Goal: Task Accomplishment & Management: Manage account settings

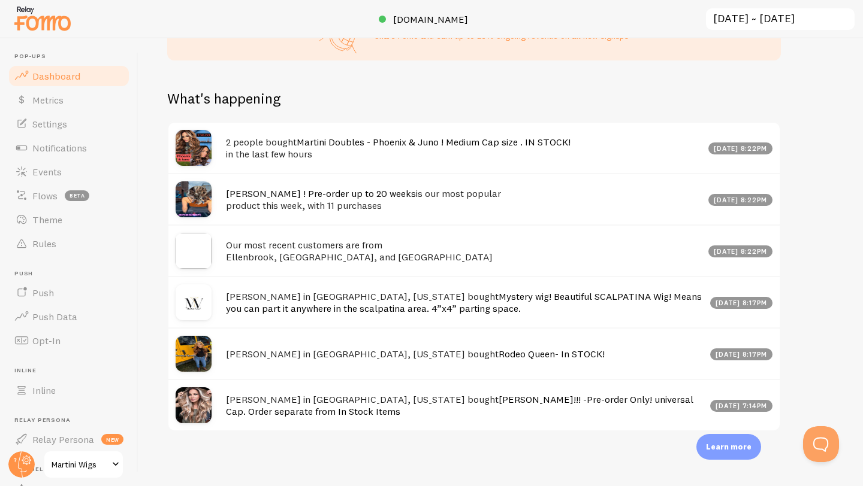
scroll to position [555, 0]
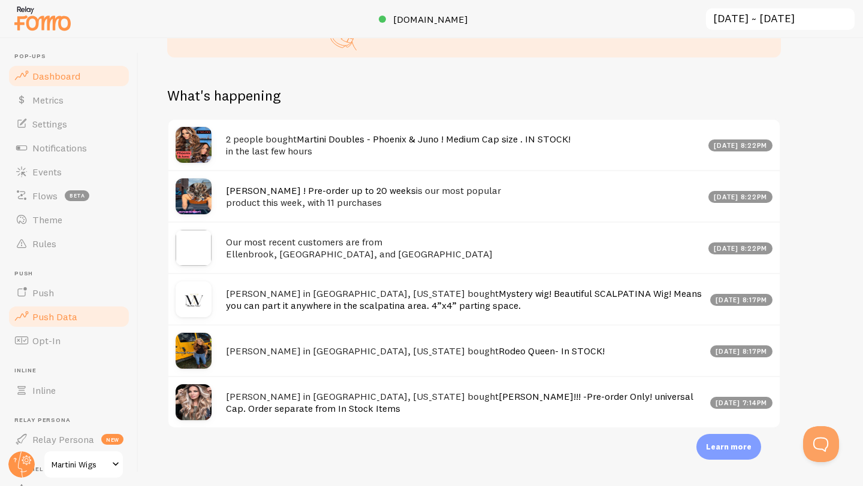
click at [41, 326] on link "Push Data" at bounding box center [68, 317] width 123 height 24
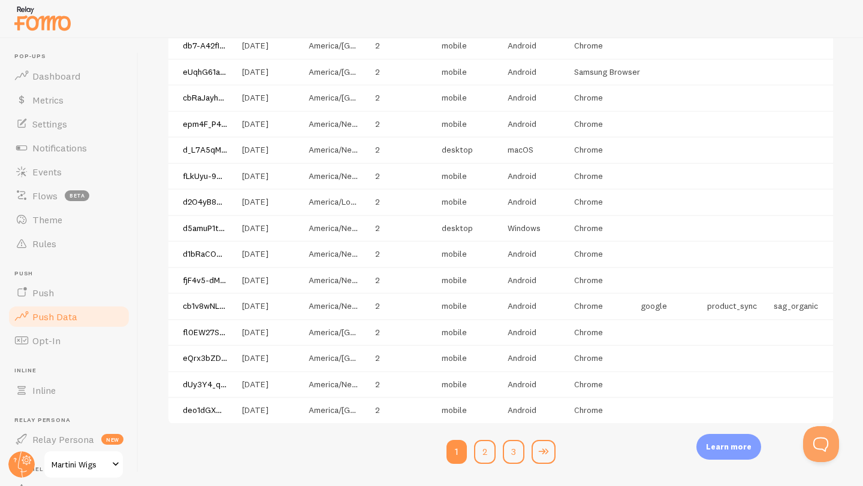
scroll to position [828, 0]
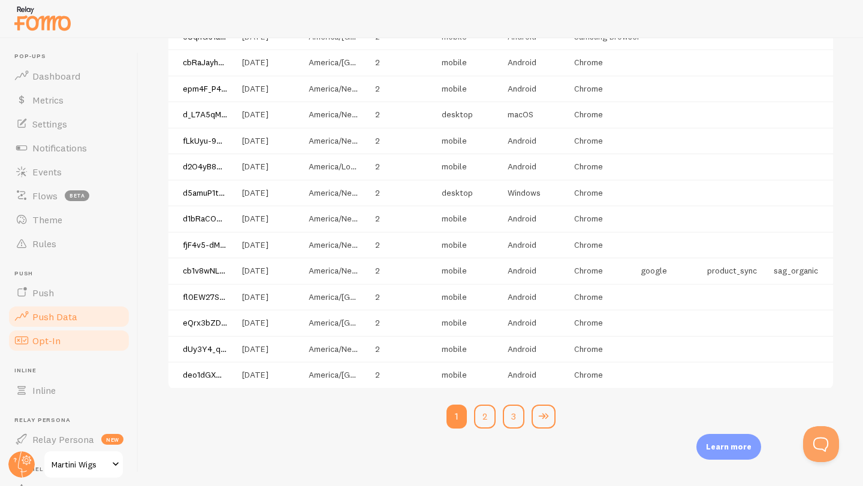
click at [34, 339] on span "Opt-In" at bounding box center [46, 341] width 28 height 12
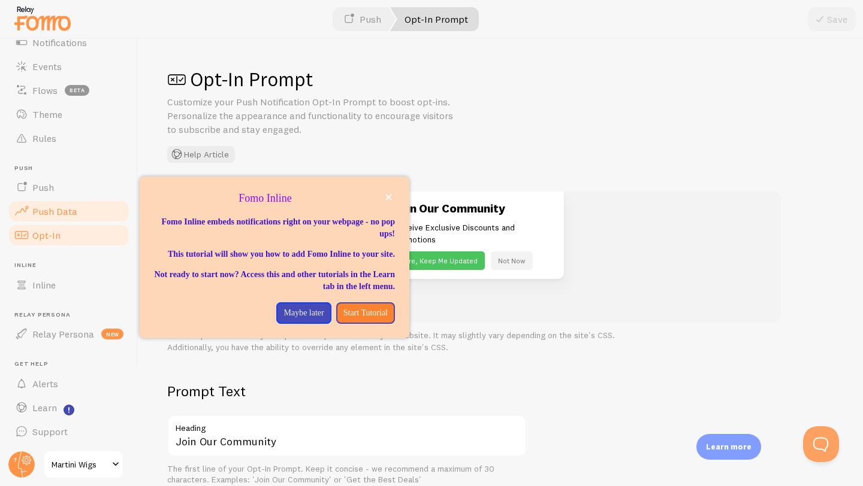
scroll to position [99, 0]
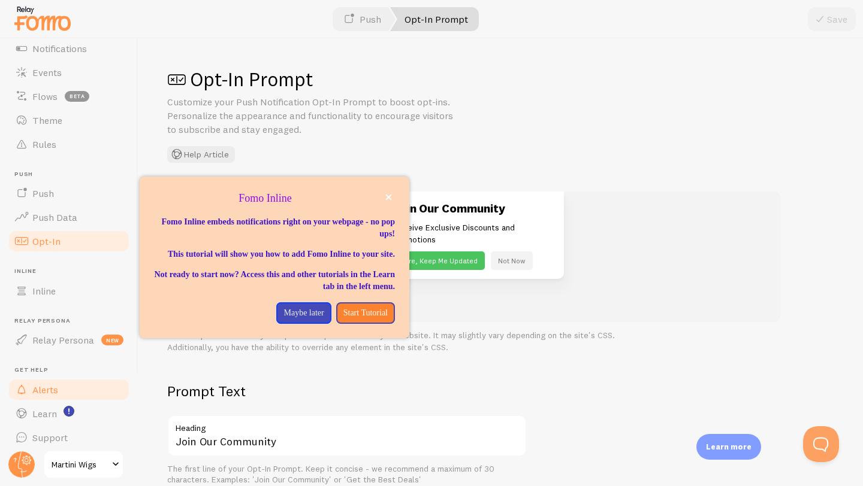
click at [41, 393] on span "Alerts" at bounding box center [45, 390] width 26 height 12
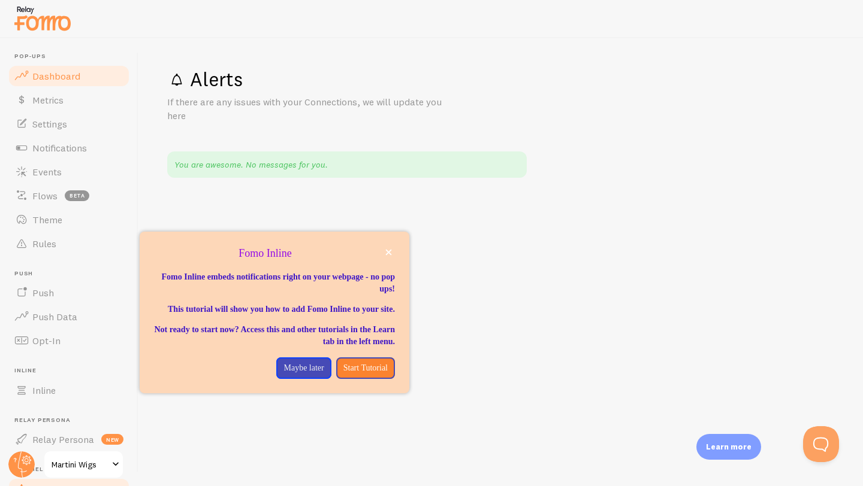
click at [43, 77] on span "Dashboard" at bounding box center [56, 76] width 48 height 12
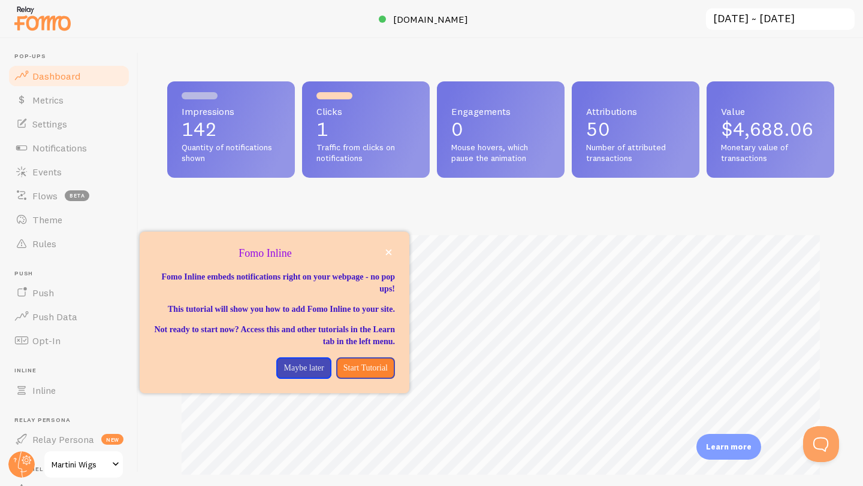
scroll to position [314, 667]
click at [389, 252] on icon "close," at bounding box center [389, 253] width 6 height 6
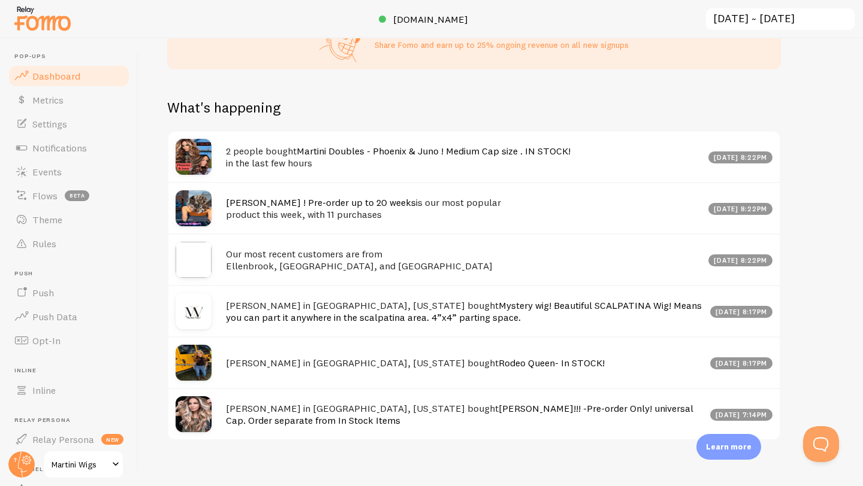
scroll to position [552, 0]
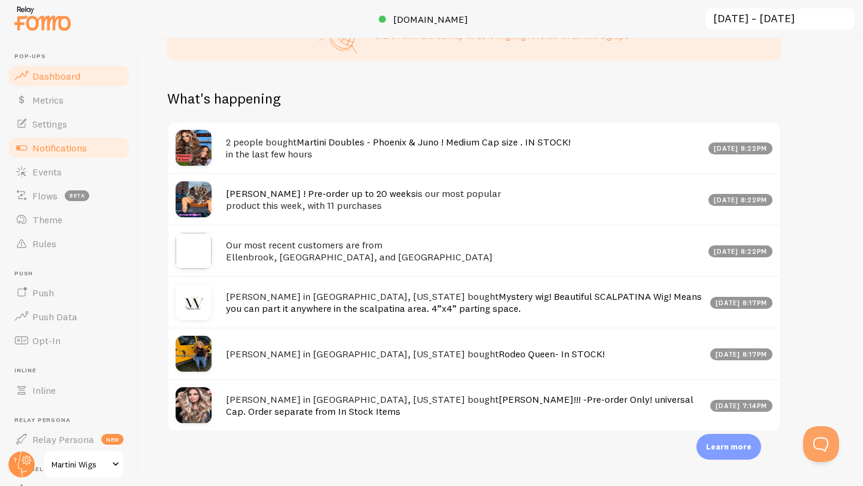
click at [81, 158] on link "Notifications" at bounding box center [68, 148] width 123 height 24
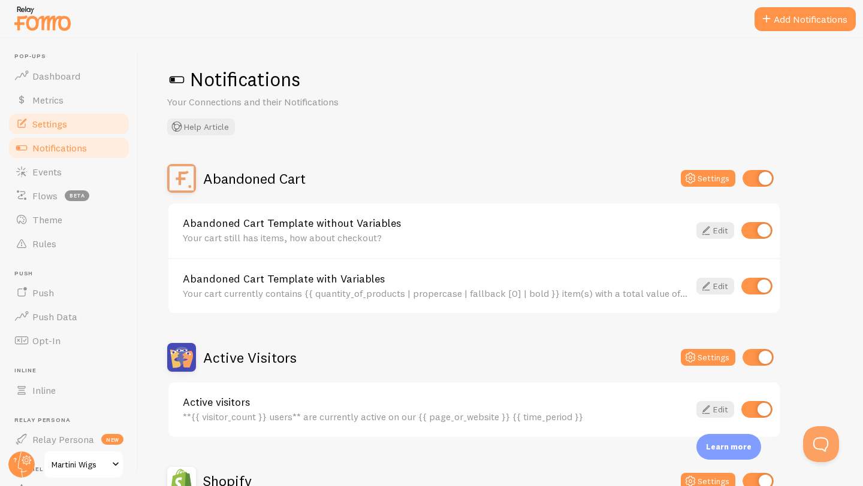
click at [44, 128] on span "Settings" at bounding box center [49, 124] width 35 height 12
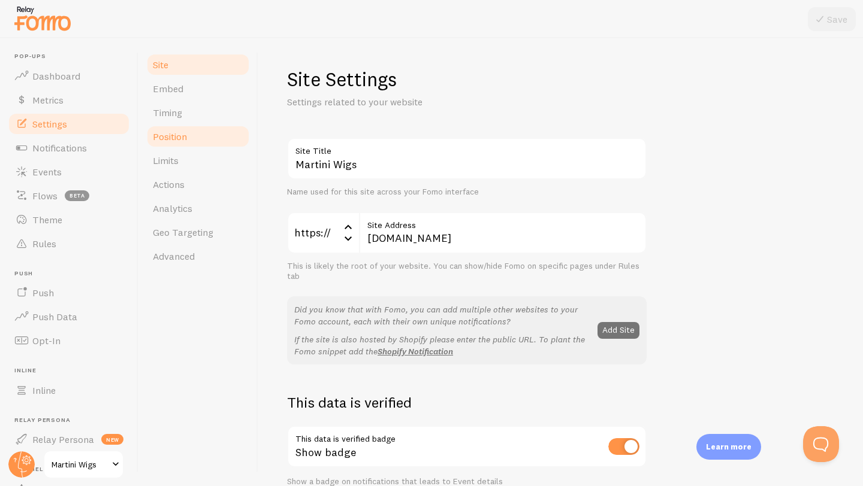
click at [172, 139] on span "Position" at bounding box center [170, 137] width 34 height 12
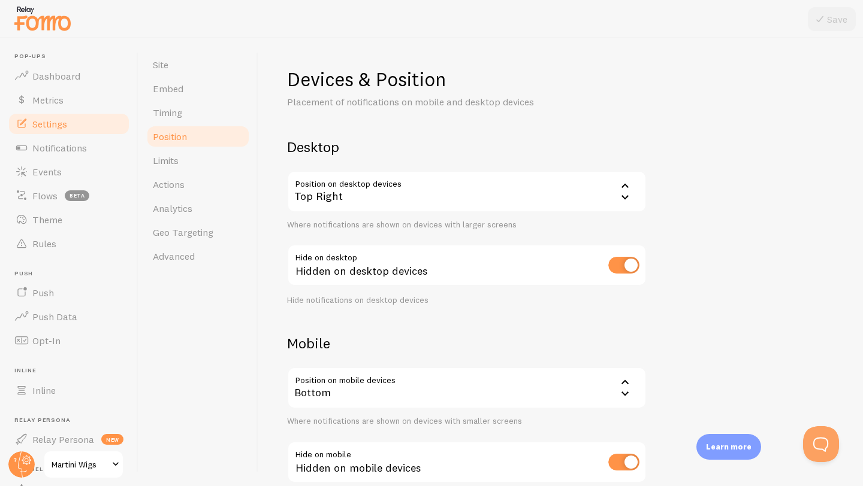
click at [622, 190] on icon at bounding box center [625, 186] width 14 height 14
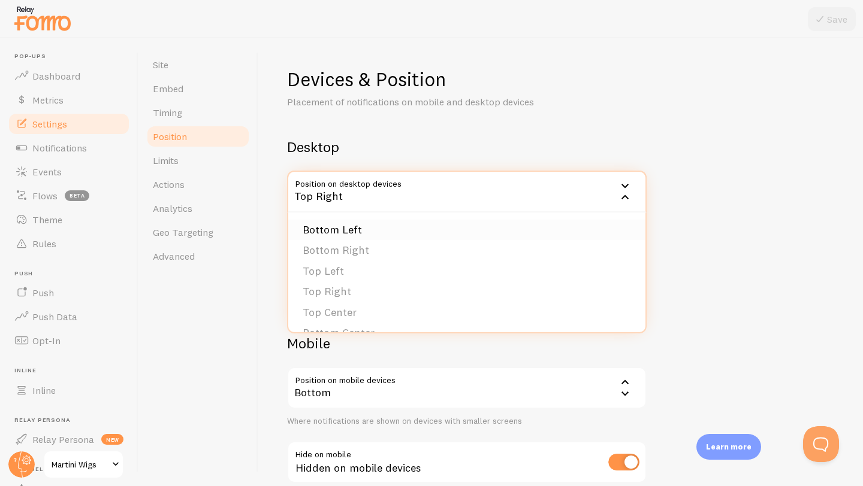
click at [385, 228] on li "Bottom Left" at bounding box center [466, 230] width 357 height 21
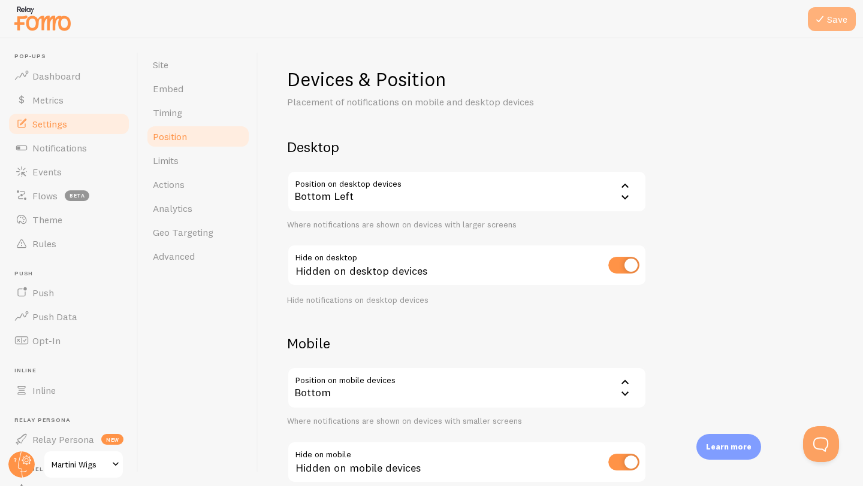
click at [818, 23] on icon at bounding box center [819, 19] width 14 height 14
click at [630, 264] on input "checkbox" at bounding box center [623, 265] width 31 height 17
checkbox input "false"
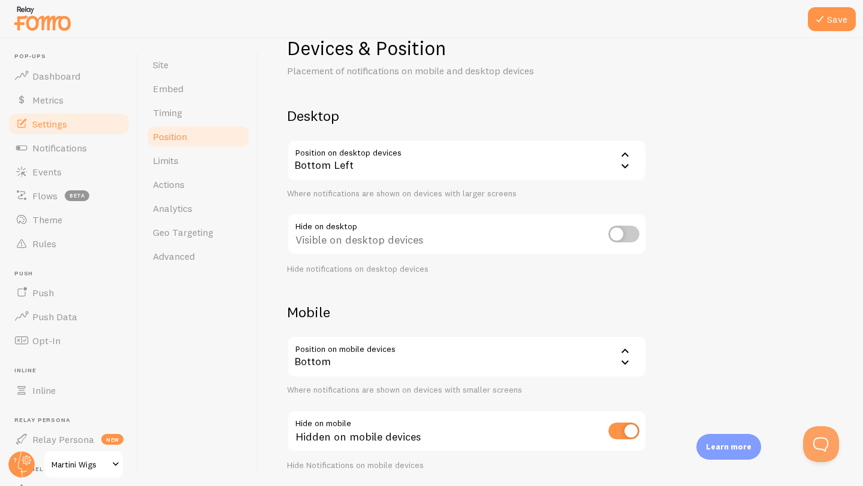
scroll to position [73, 0]
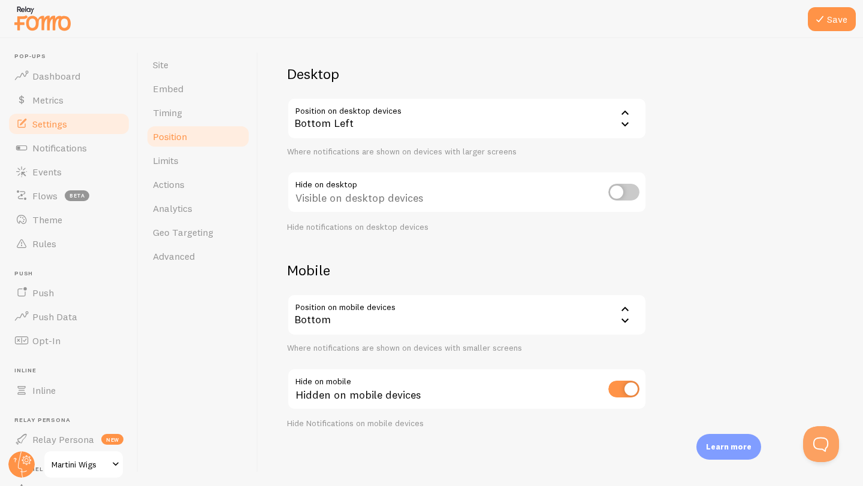
click at [626, 310] on icon at bounding box center [625, 309] width 14 height 14
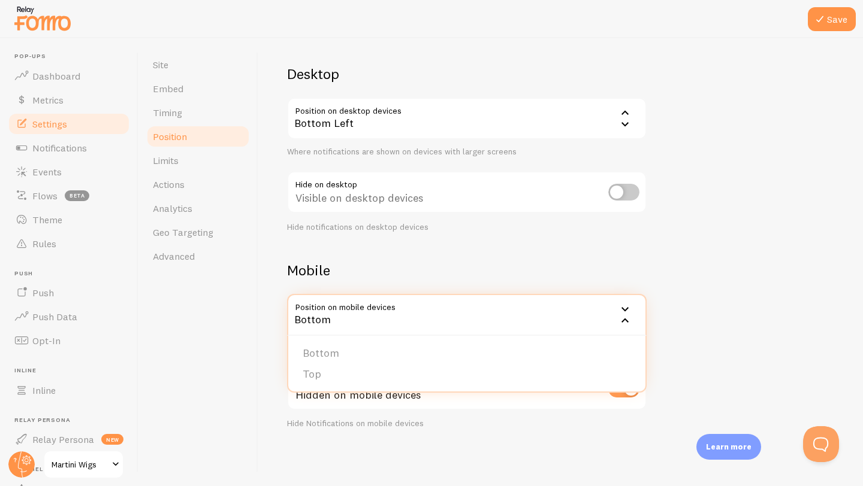
click at [625, 311] on icon at bounding box center [625, 309] width 14 height 14
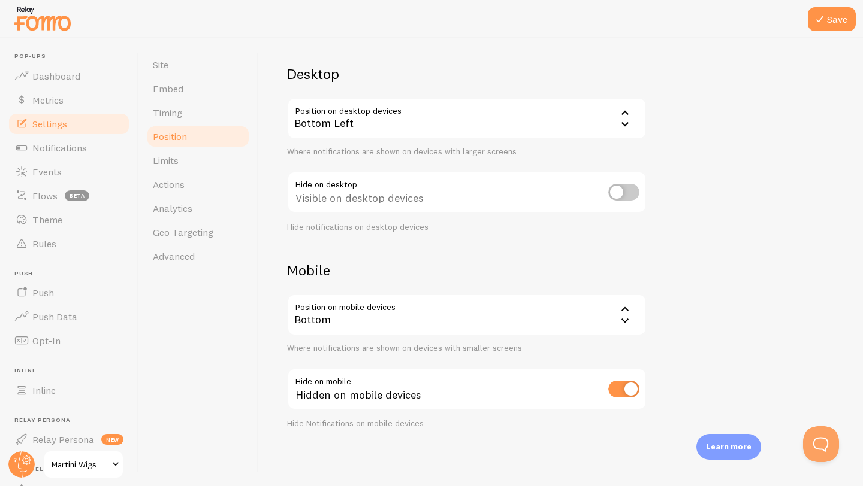
click at [627, 392] on input "checkbox" at bounding box center [623, 389] width 31 height 17
checkbox input "false"
click at [170, 193] on link "Actions" at bounding box center [198, 185] width 105 height 24
click at [831, 21] on button "Save" at bounding box center [831, 19] width 48 height 24
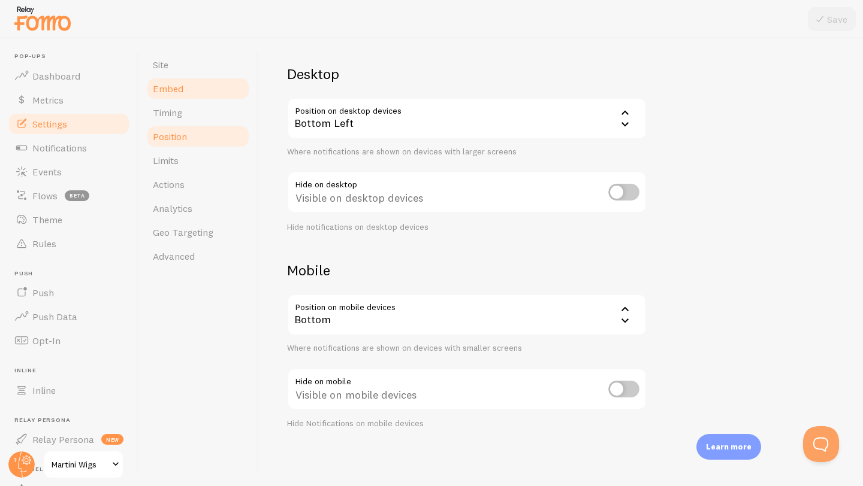
click at [176, 90] on span "Embed" at bounding box center [168, 89] width 31 height 12
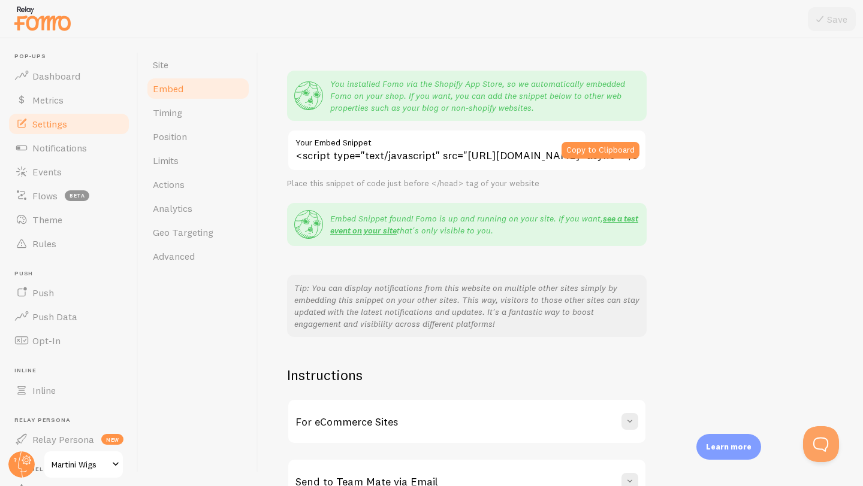
scroll to position [79, 0]
click at [299, 156] on input "<script type="text/javascript" src="[URL][DOMAIN_NAME]" async></script>" at bounding box center [466, 152] width 359 height 42
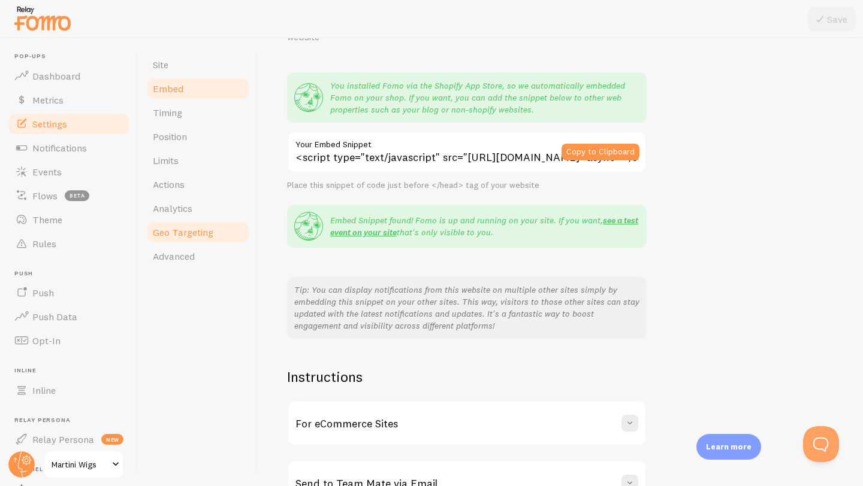
click at [189, 237] on span "Geo Targeting" at bounding box center [183, 232] width 60 height 12
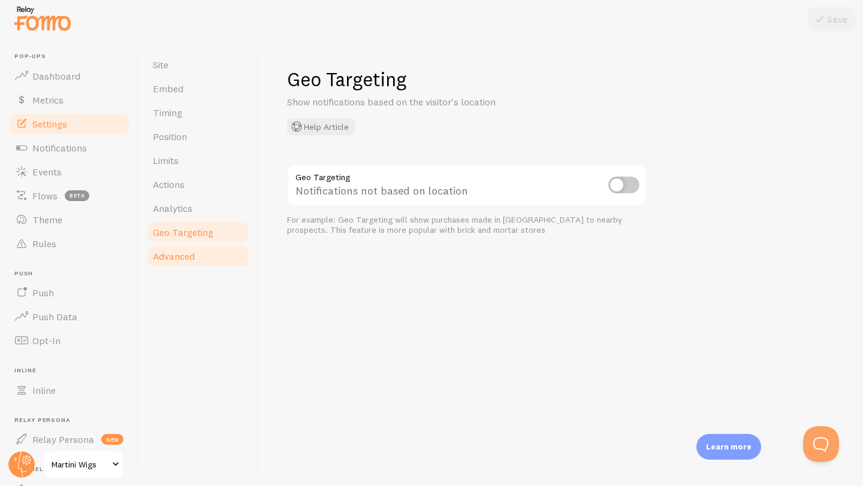
click at [176, 251] on span "Advanced" at bounding box center [174, 256] width 42 height 12
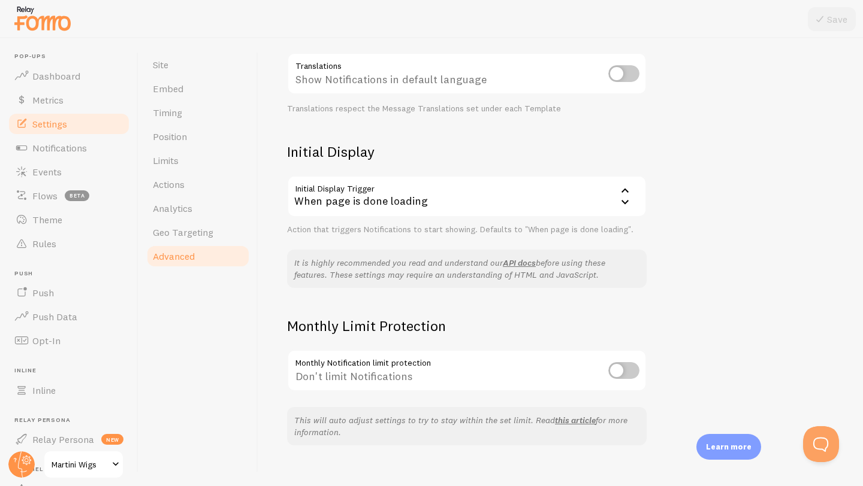
scroll to position [197, 0]
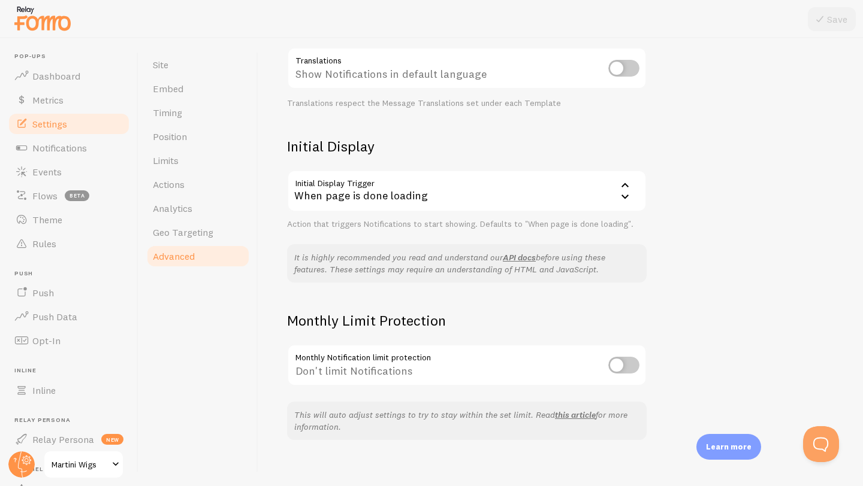
click at [623, 201] on icon at bounding box center [625, 197] width 14 height 14
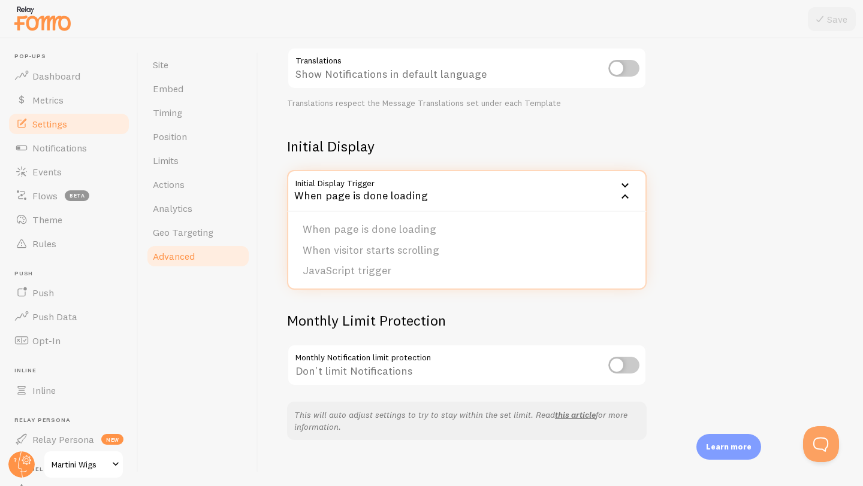
click at [622, 204] on icon at bounding box center [625, 197] width 14 height 14
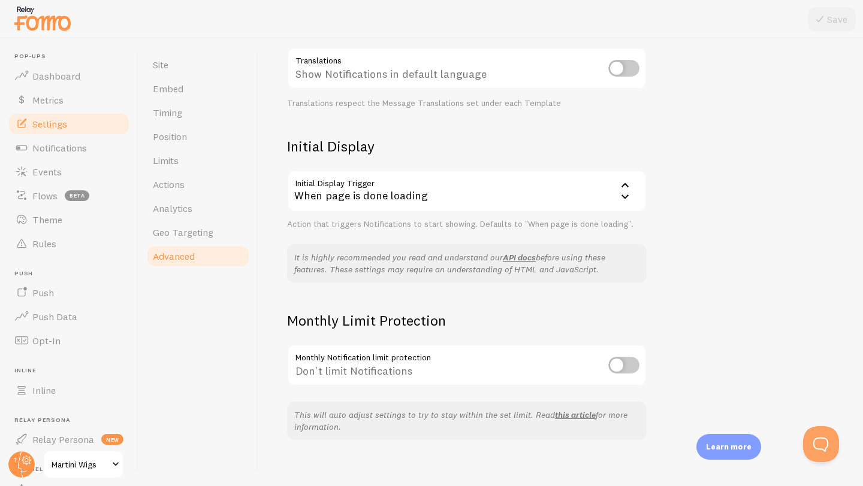
scroll to position [208, 0]
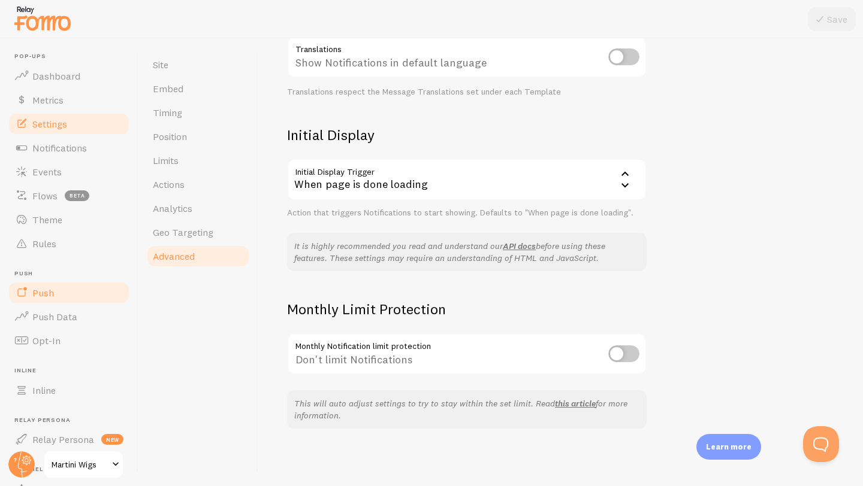
click at [26, 295] on span at bounding box center [21, 293] width 14 height 14
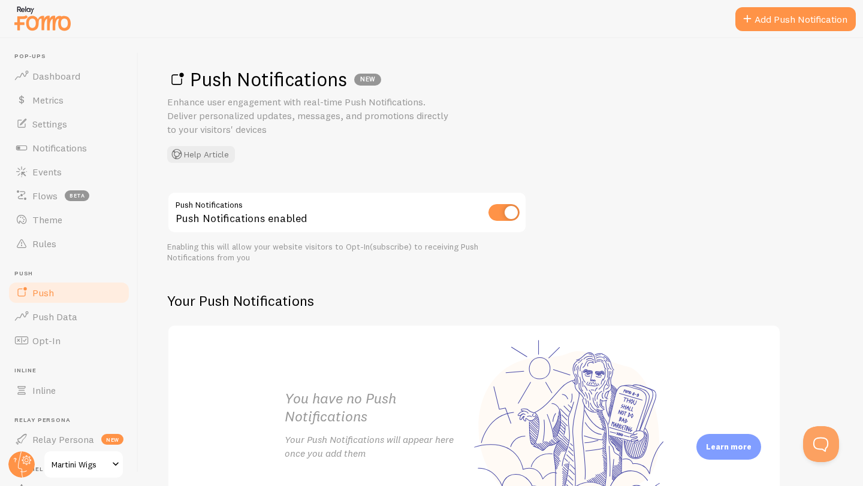
click at [184, 86] on span at bounding box center [176, 79] width 19 height 19
click at [509, 218] on input "checkbox" at bounding box center [503, 212] width 31 height 17
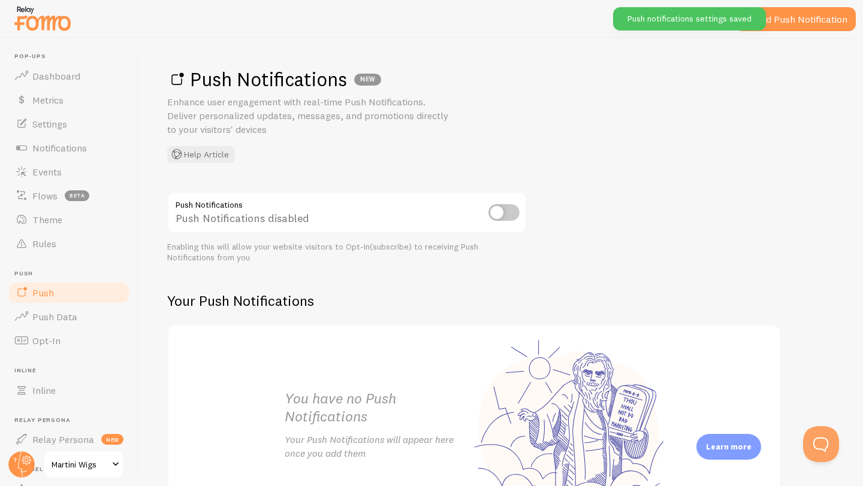
click at [501, 218] on input "checkbox" at bounding box center [503, 212] width 31 height 17
checkbox input "true"
click at [780, 25] on link "Add Push Notification" at bounding box center [795, 19] width 120 height 24
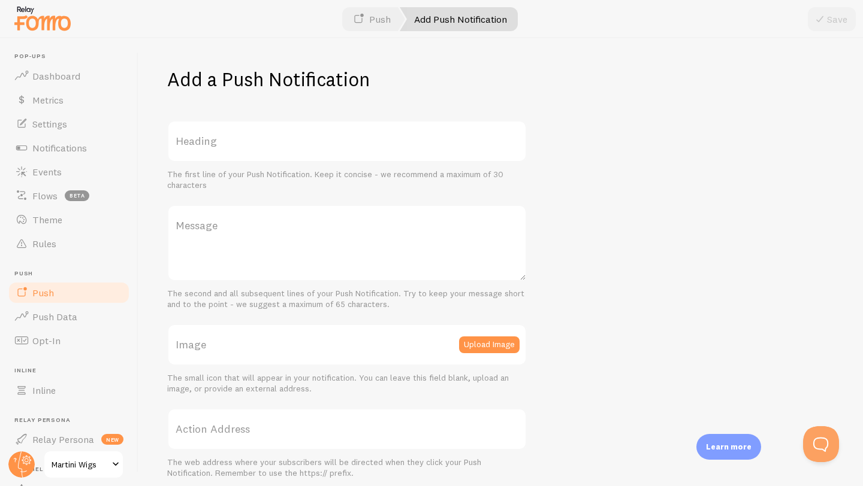
scroll to position [50, 0]
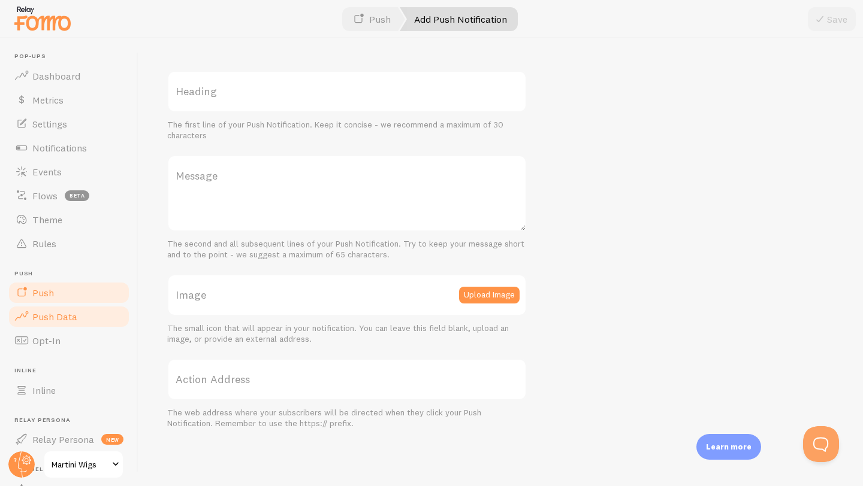
click at [43, 311] on span "Push Data" at bounding box center [54, 317] width 45 height 12
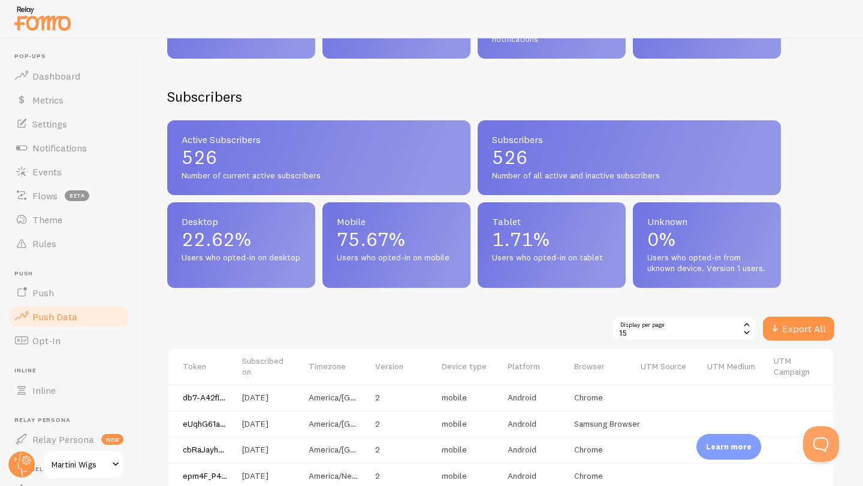
scroll to position [444, 0]
